Goal: Information Seeking & Learning: Learn about a topic

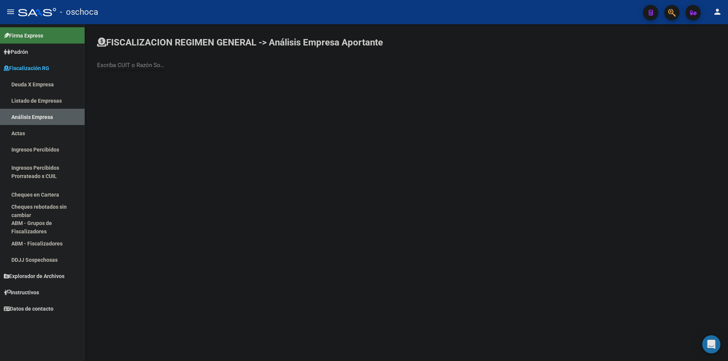
click at [72, 103] on link "Listado de Empresas" at bounding box center [42, 100] width 85 height 16
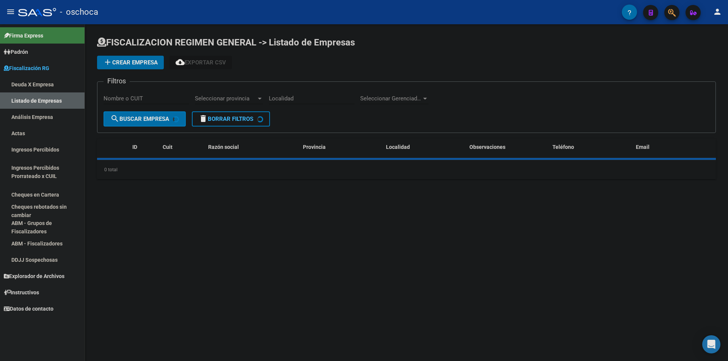
click at [66, 114] on link "Análisis Empresa" at bounding box center [42, 117] width 85 height 16
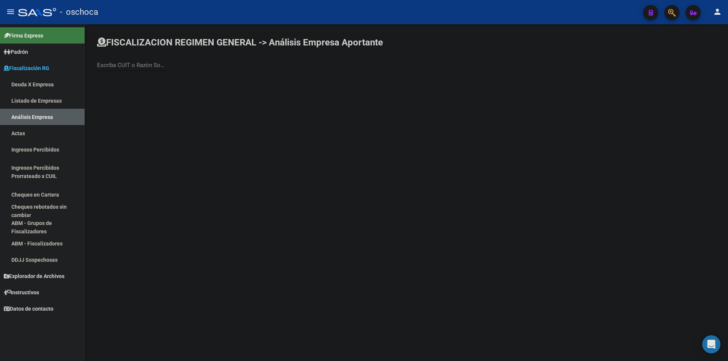
click at [119, 66] on input "Escriba CUIT o Razón Social para buscar" at bounding box center [131, 65] width 68 height 7
type input "[PERSON_NAME]"
click at [214, 75] on span "[PERSON_NAME] S.A." at bounding box center [210, 80] width 215 height 18
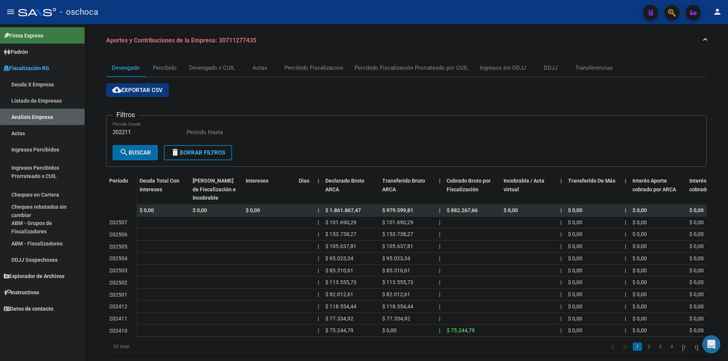
scroll to position [106, 0]
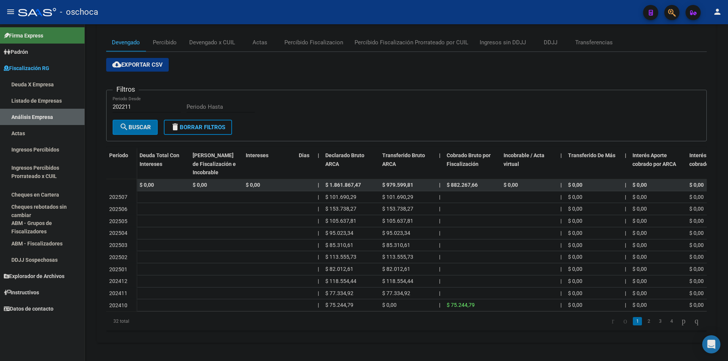
click at [41, 95] on link "Listado de Empresas" at bounding box center [42, 100] width 85 height 16
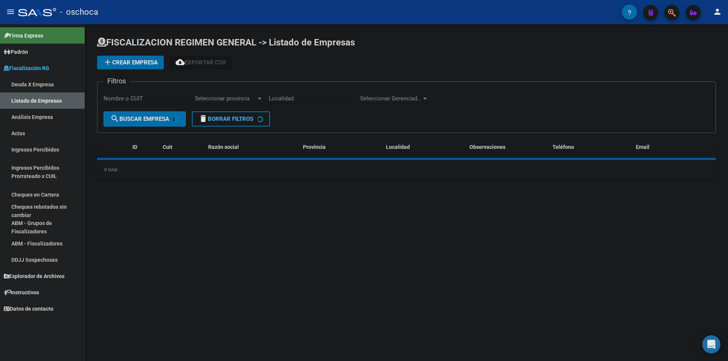
click at [39, 115] on link "Análisis Empresa" at bounding box center [42, 117] width 85 height 16
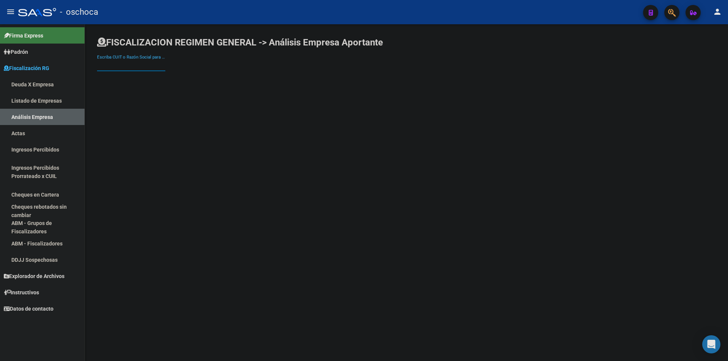
click at [129, 62] on input "Escriba CUIT o Razón Social para buscar" at bounding box center [131, 65] width 68 height 7
type input "[PERSON_NAME] ex"
click at [165, 86] on span "MARRA EXPRESS SRL" at bounding box center [210, 80] width 215 height 18
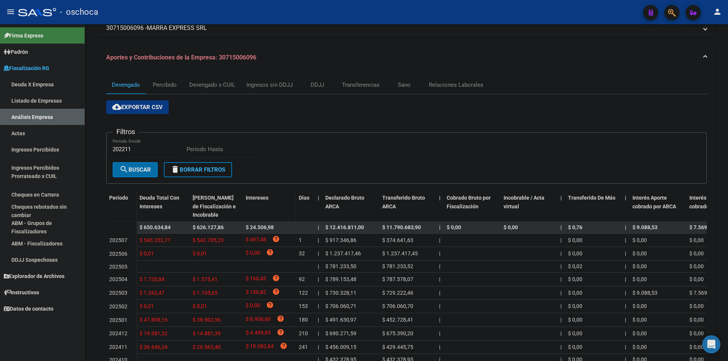
scroll to position [121, 0]
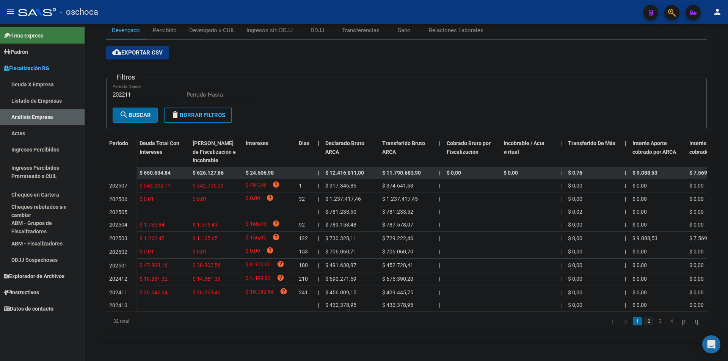
click at [644, 318] on link "2" at bounding box center [648, 321] width 9 height 8
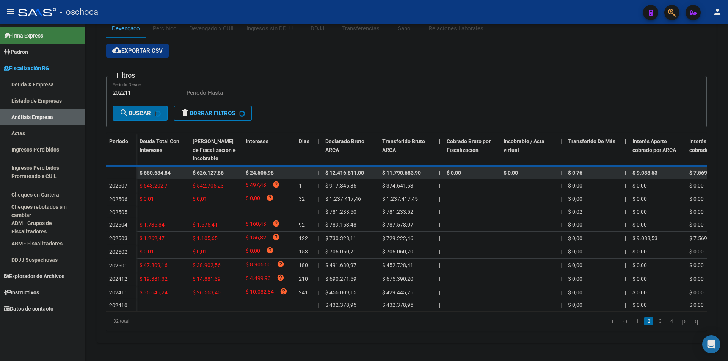
scroll to position [112, 0]
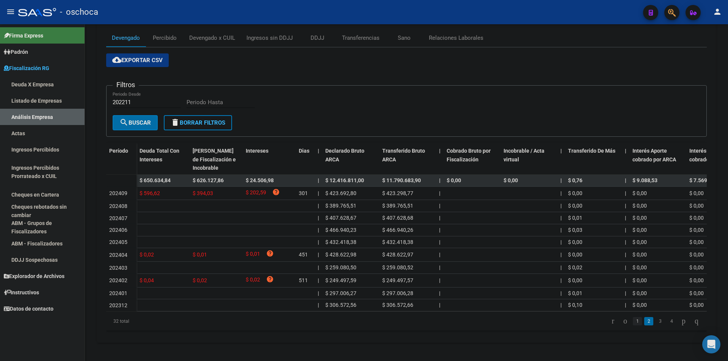
click at [632, 323] on link "1" at bounding box center [636, 321] width 9 height 8
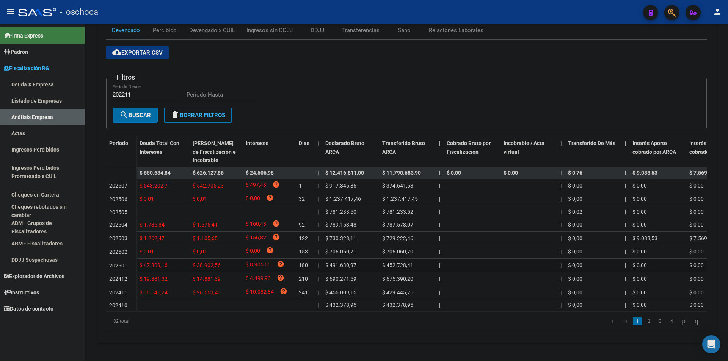
scroll to position [121, 0]
click at [31, 98] on link "Listado de Empresas" at bounding box center [42, 100] width 85 height 16
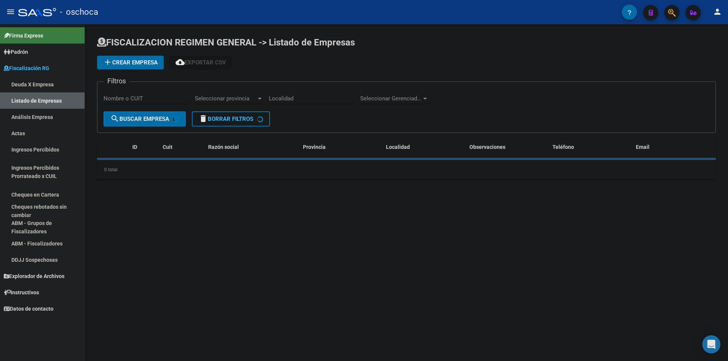
click at [39, 115] on link "Análisis Empresa" at bounding box center [42, 117] width 85 height 16
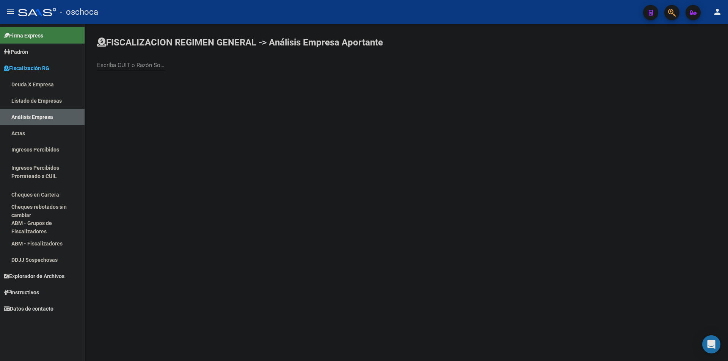
click at [108, 64] on input "Escriba CUIT o Razón Social para buscar" at bounding box center [131, 65] width 68 height 7
type input "[PERSON_NAME]"
click at [175, 81] on span "[PERSON_NAME] [PERSON_NAME]" at bounding box center [210, 80] width 215 height 18
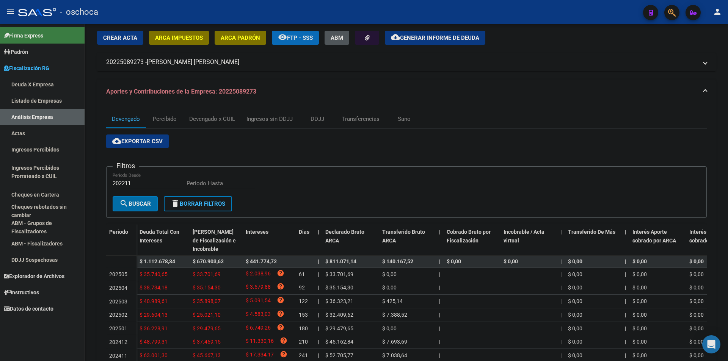
scroll to position [125, 0]
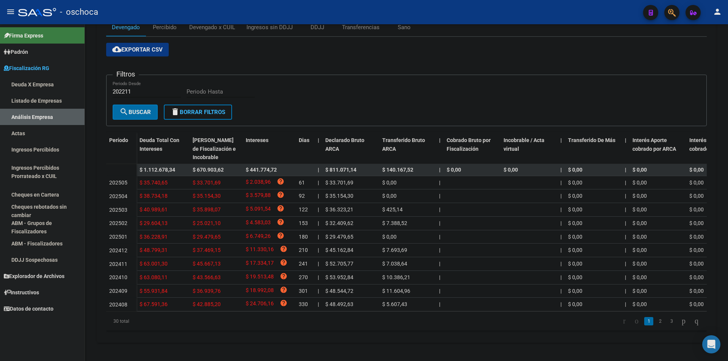
click at [34, 100] on link "Listado de Empresas" at bounding box center [42, 100] width 85 height 16
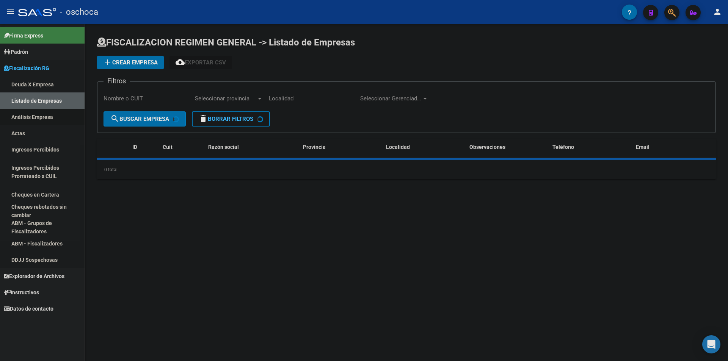
click at [49, 114] on link "Análisis Empresa" at bounding box center [42, 117] width 85 height 16
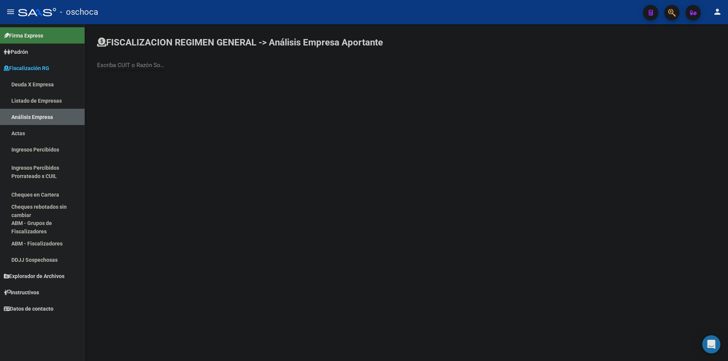
click at [135, 62] on input "Escriba CUIT o Razón Social para buscar" at bounding box center [131, 65] width 68 height 7
type input "logistica dani"
click at [192, 86] on span "LOGISTICA DANICO S.R.L." at bounding box center [210, 80] width 215 height 18
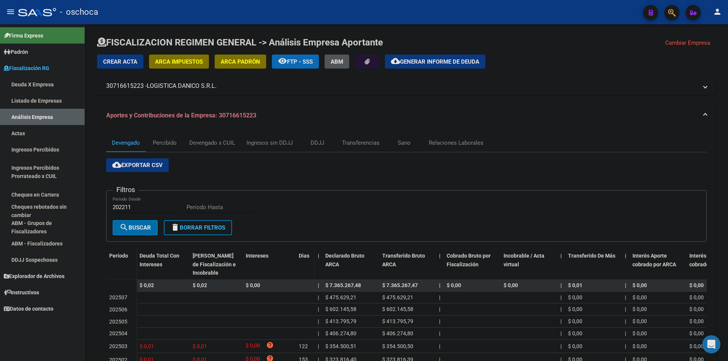
scroll to position [110, 0]
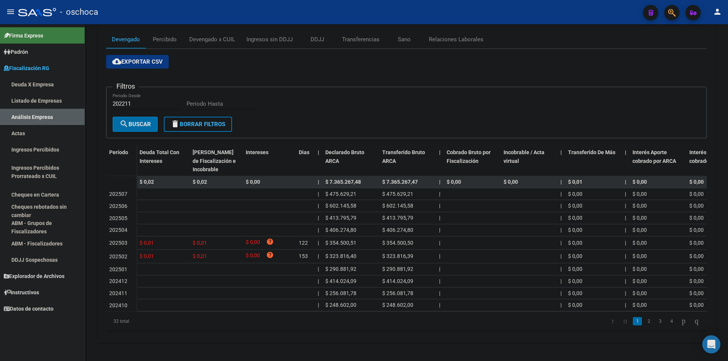
click at [644, 318] on link "2" at bounding box center [648, 321] width 9 height 8
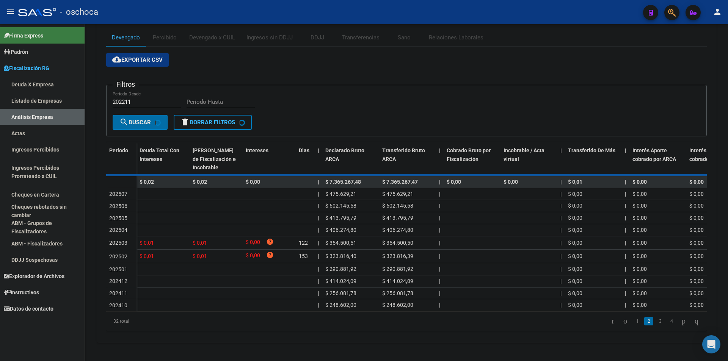
scroll to position [106, 0]
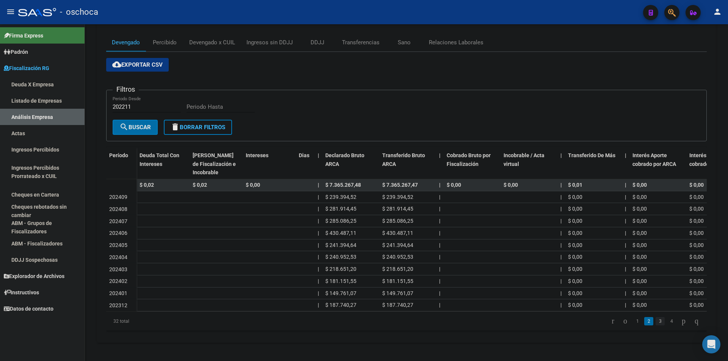
click at [655, 321] on link "3" at bounding box center [659, 321] width 9 height 8
click at [665, 317] on li "4" at bounding box center [670, 321] width 11 height 13
drag, startPoint x: 664, startPoint y: 320, endPoint x: 660, endPoint y: 321, distance: 4.1
click at [667, 320] on link "4" at bounding box center [671, 321] width 9 height 8
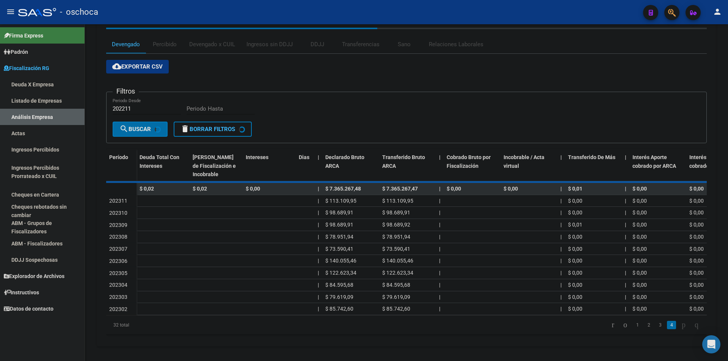
scroll to position [10, 0]
